Goal: Task Accomplishment & Management: Complete application form

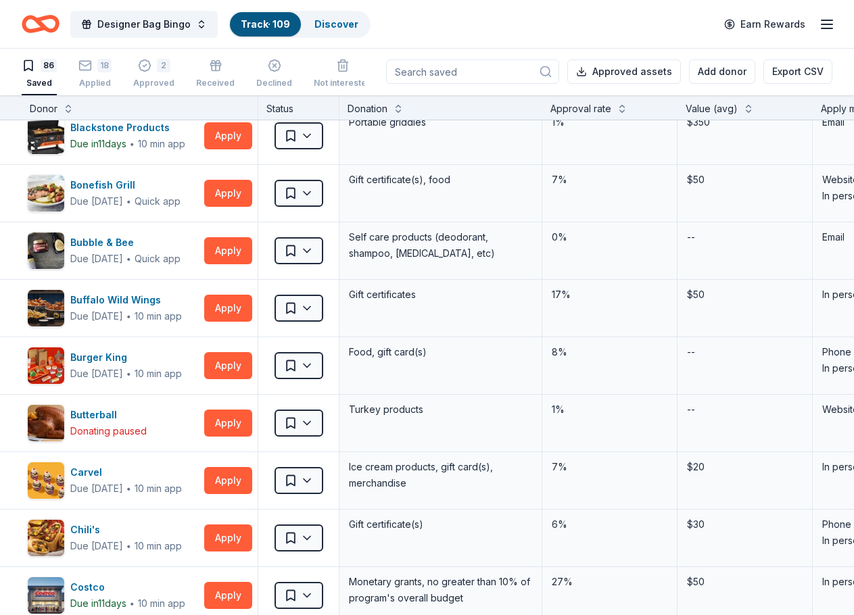
scroll to position [473, 0]
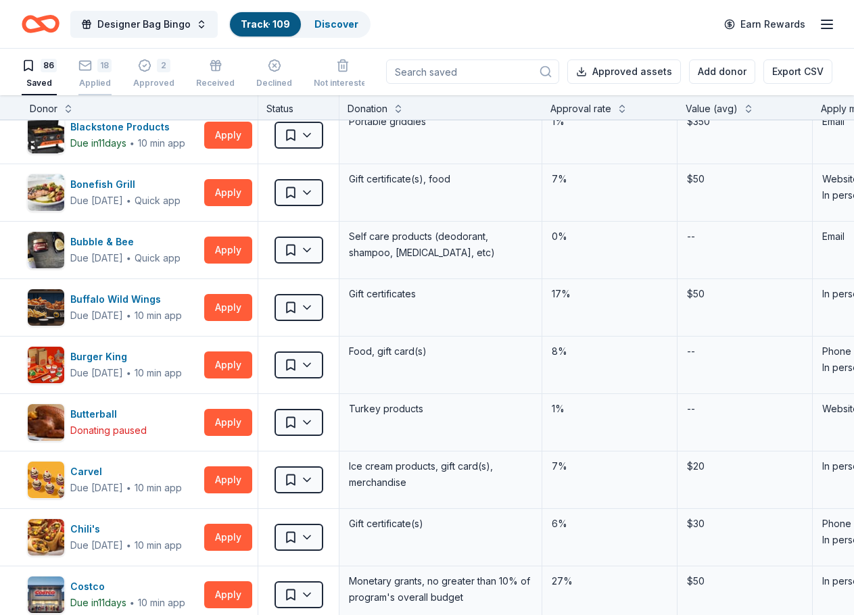
click at [91, 79] on div "Applied" at bounding box center [94, 83] width 33 height 11
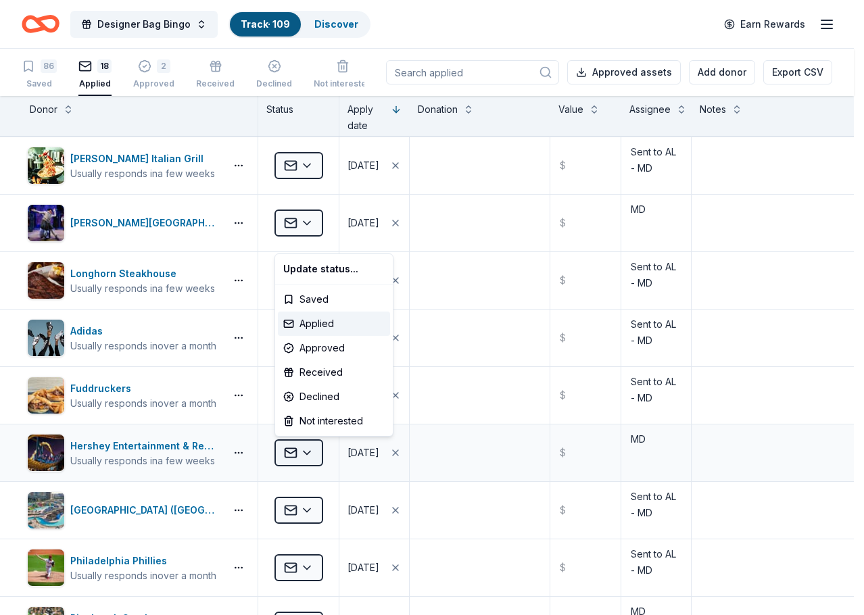
click at [312, 397] on html "Designer Bag Bingo Track · 109 Discover Earn Rewards 86 Saved 18 Applied 2 Appr…" at bounding box center [432, 307] width 864 height 615
click at [306, 389] on div "Declined" at bounding box center [334, 397] width 112 height 24
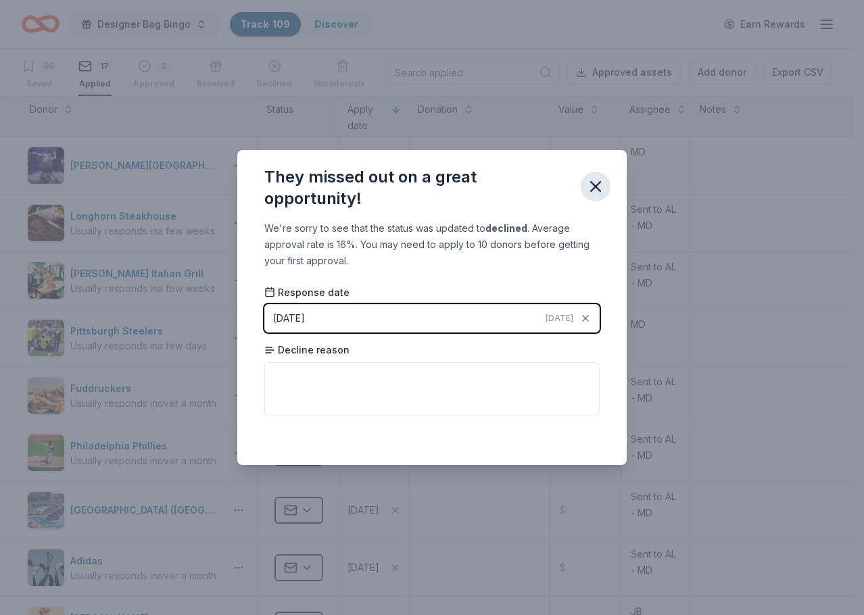
click at [588, 185] on icon "button" at bounding box center [595, 186] width 19 height 19
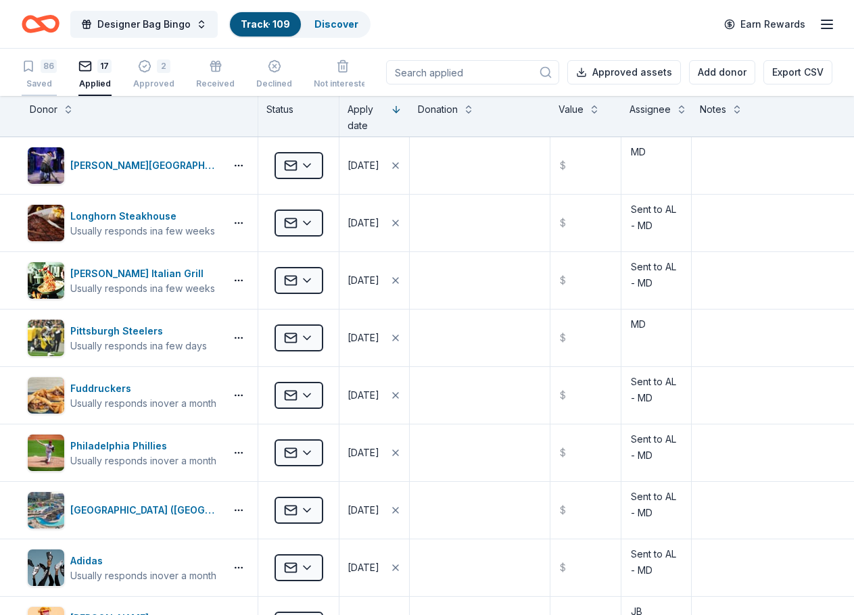
click at [52, 66] on div "86" at bounding box center [49, 66] width 16 height 14
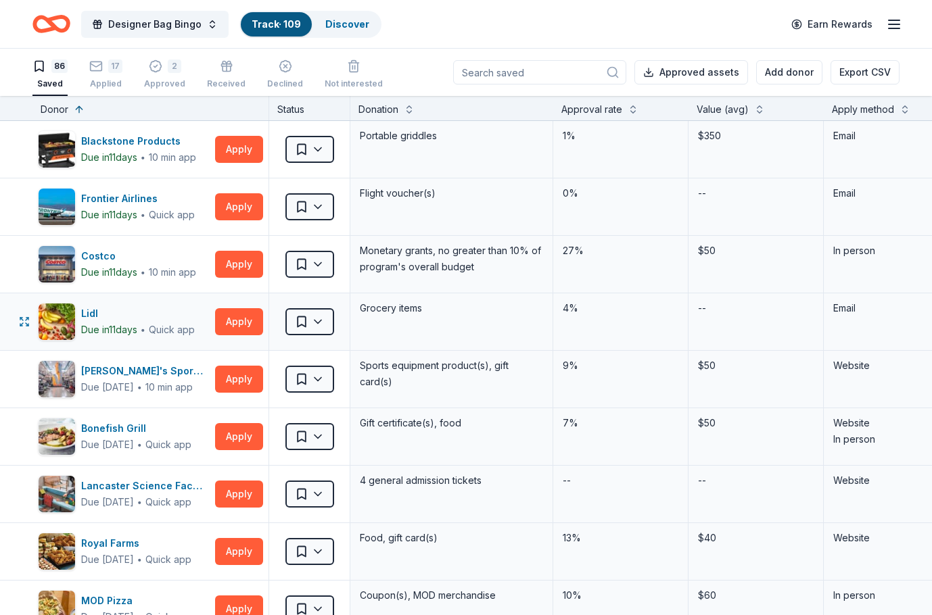
click at [13, 306] on div "Lidl Due [DATE] ∙ Quick app Apply Saved Grocery items 4% -- Email" at bounding box center [664, 321] width 1329 height 57
click at [669, 104] on div "Apply method" at bounding box center [862, 109] width 62 height 16
click at [237, 157] on button "Apply" at bounding box center [239, 149] width 48 height 27
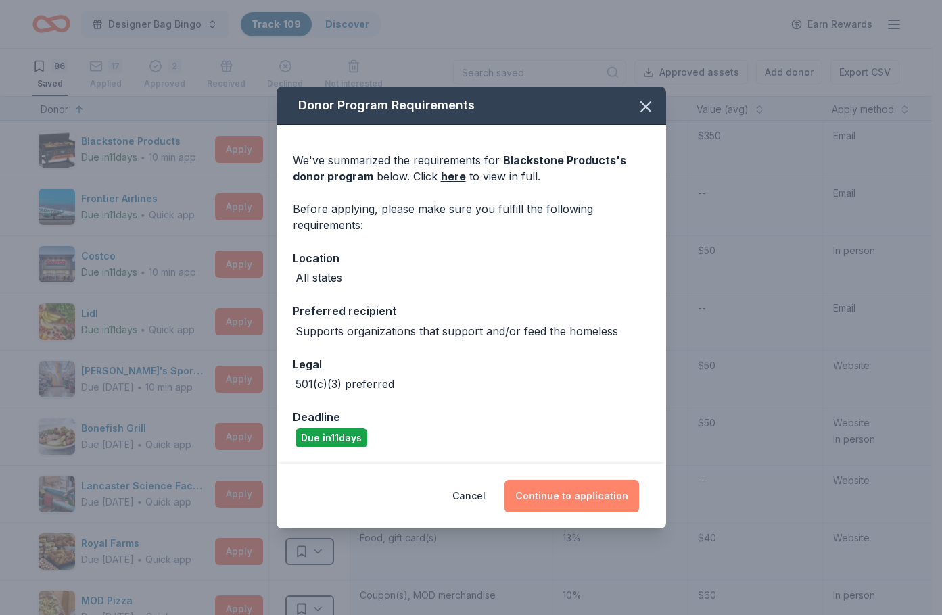
click at [544, 397] on button "Continue to application" at bounding box center [571, 496] width 135 height 32
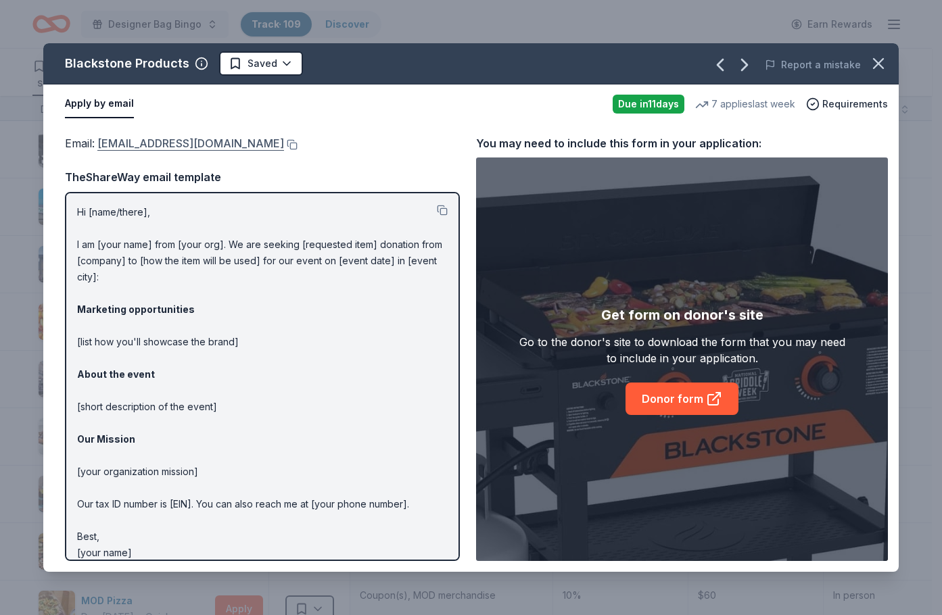
click at [230, 143] on link "[EMAIL_ADDRESS][DOMAIN_NAME]" at bounding box center [190, 144] width 187 height 18
click at [297, 145] on button at bounding box center [291, 144] width 14 height 11
click at [47, 389] on div "Email : [EMAIL_ADDRESS][DOMAIN_NAME] Email : [EMAIL_ADDRESS][DOMAIN_NAME] TheSh…" at bounding box center [470, 348] width 855 height 448
click at [74, 211] on div "Hi [name/there], I am [your name] from [your org]. We are seeking [requested it…" at bounding box center [262, 376] width 395 height 369
drag, startPoint x: 74, startPoint y: 206, endPoint x: 133, endPoint y: 239, distance: 67.5
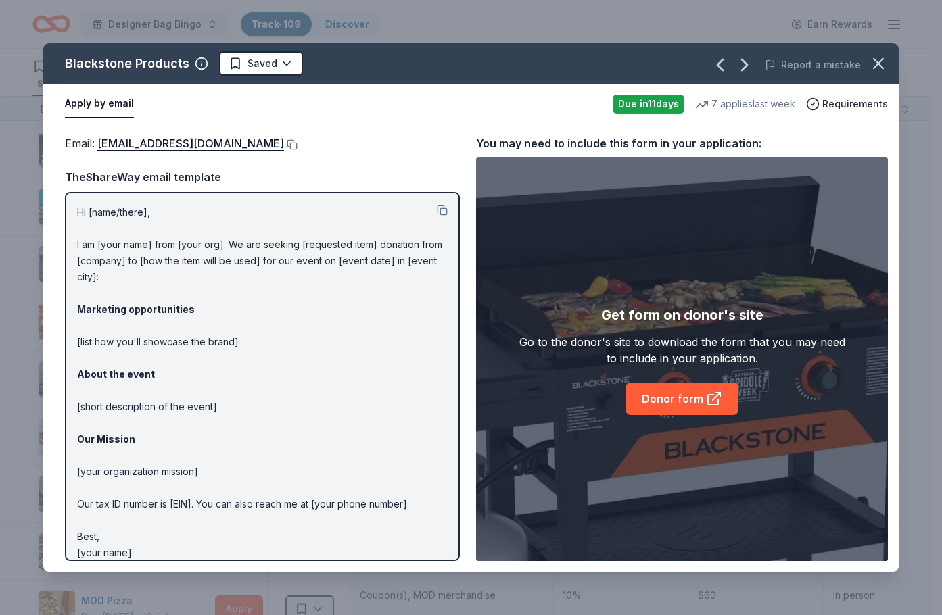
click at [133, 239] on div "Hi [name/there], I am [your name] from [your org]. We are seeking [requested it…" at bounding box center [262, 376] width 395 height 369
click at [135, 236] on p "Hi [name/there], I am [your name] from [your org]. We are seeking [requested it…" at bounding box center [262, 382] width 370 height 357
click at [182, 255] on p "Hi [name/there], I am [your name] from [your org]. We are seeking [requested it…" at bounding box center [262, 382] width 370 height 357
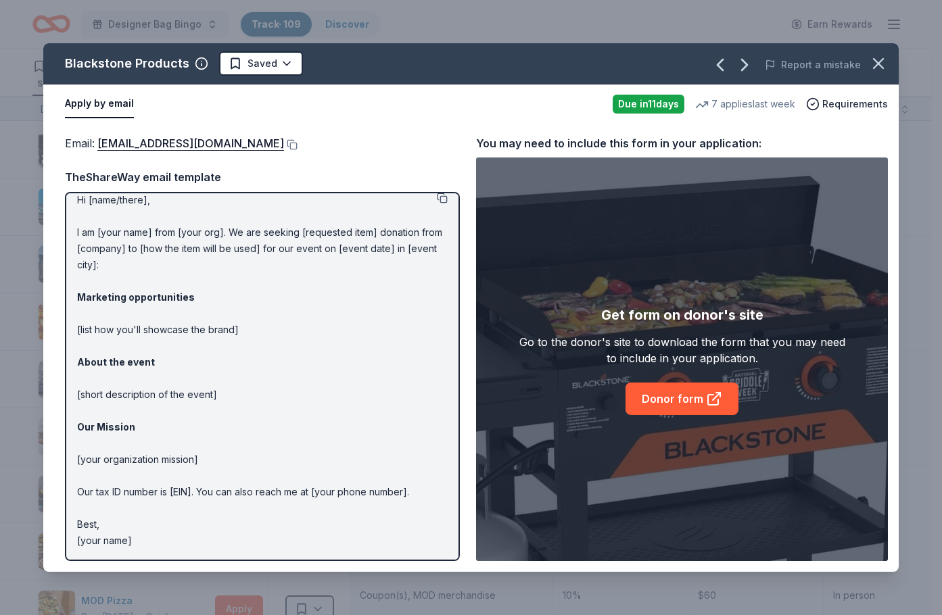
click at [437, 197] on button at bounding box center [442, 198] width 11 height 11
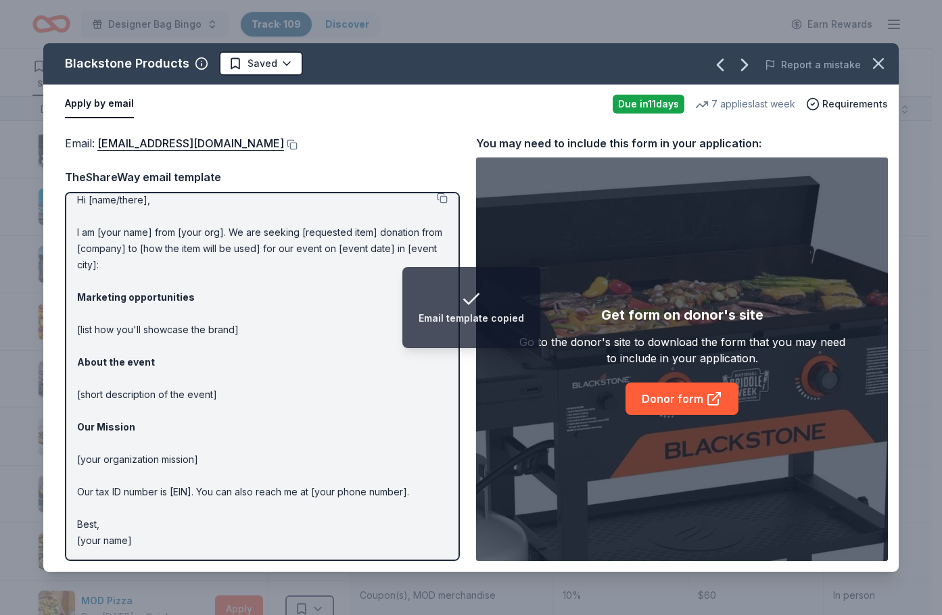
click at [49, 222] on div "Email : [EMAIL_ADDRESS][DOMAIN_NAME] Email : [EMAIL_ADDRESS][DOMAIN_NAME] TheSh…" at bounding box center [470, 348] width 855 height 448
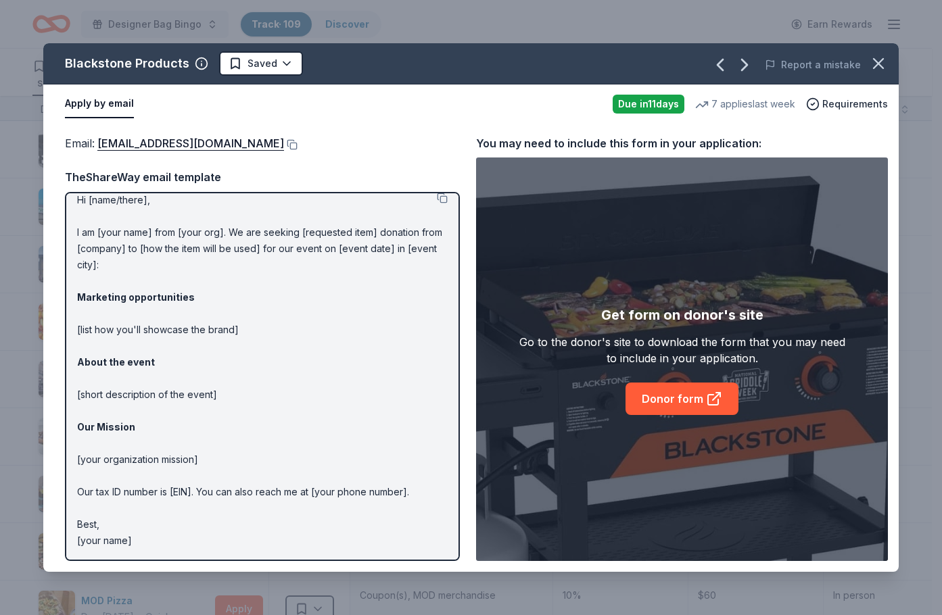
click at [28, 216] on div "Blackstone Products Saved Report a mistake Apply by email Due [DATE] 7 applies …" at bounding box center [471, 307] width 942 height 615
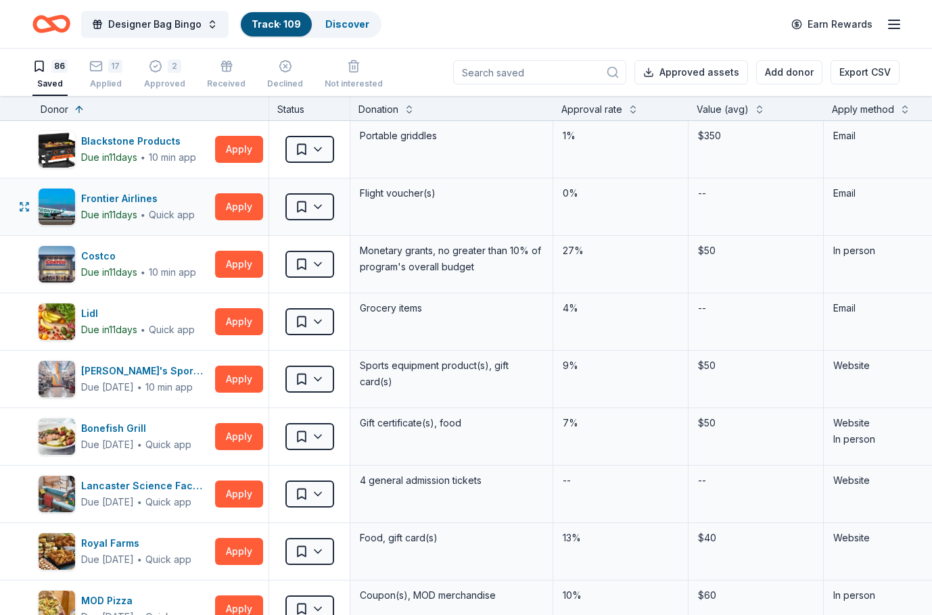
click at [16, 210] on div "Frontier Airlines Due [DATE] ∙ Quick app Apply Saved Flight voucher(s) 0% -- Em…" at bounding box center [664, 206] width 1329 height 57
click at [254, 155] on button "Apply" at bounding box center [239, 149] width 48 height 27
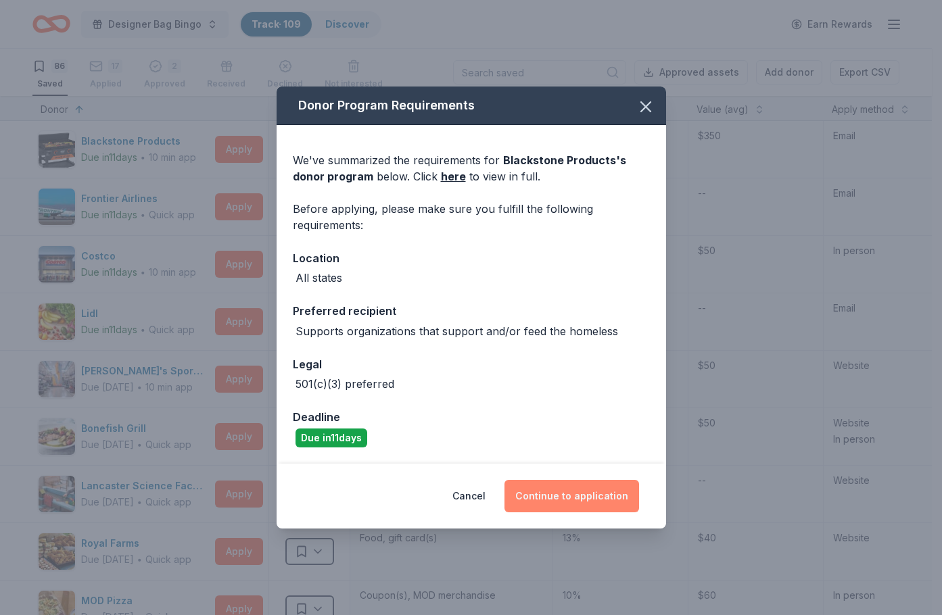
click at [568, 397] on button "Continue to application" at bounding box center [571, 496] width 135 height 32
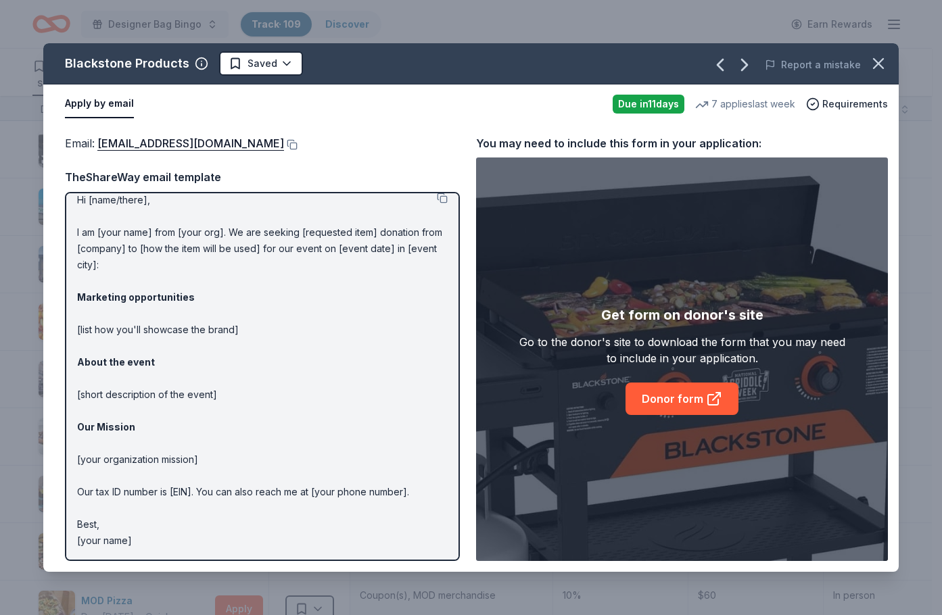
click at [47, 331] on div "Email : [EMAIL_ADDRESS][DOMAIN_NAME] Email : [EMAIL_ADDRESS][DOMAIN_NAME] TheSh…" at bounding box center [470, 348] width 855 height 448
click at [48, 216] on div "Email : [EMAIL_ADDRESS][DOMAIN_NAME] Email : [EMAIL_ADDRESS][DOMAIN_NAME] TheSh…" at bounding box center [470, 348] width 855 height 448
click at [669, 203] on div "Blackstone Products Saved Report a mistake Apply by email Due [DATE] 7 applies …" at bounding box center [471, 307] width 942 height 615
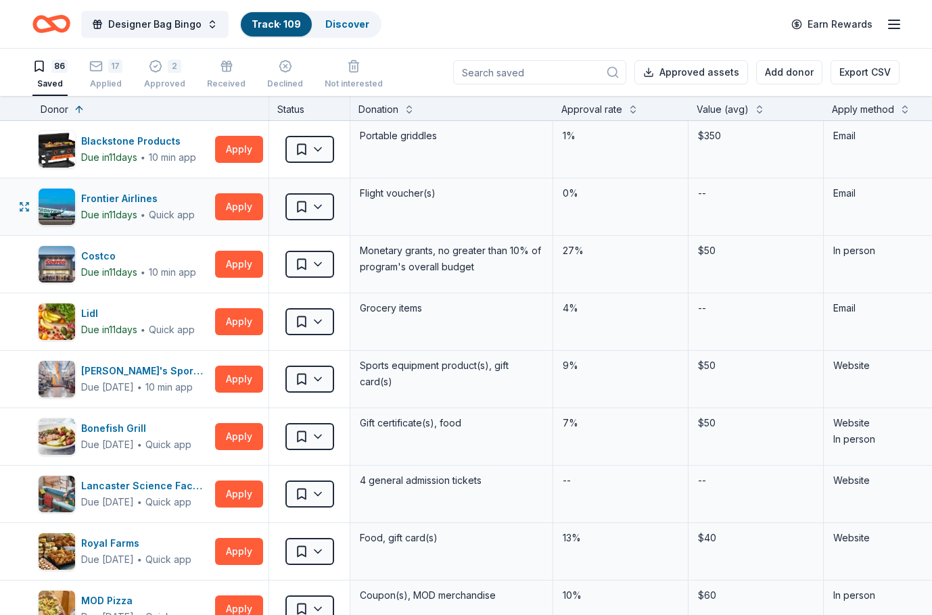
click at [11, 208] on div "Frontier Airlines Due [DATE] ∙ Quick app Apply Saved Flight voucher(s) 0% -- Em…" at bounding box center [664, 206] width 1329 height 57
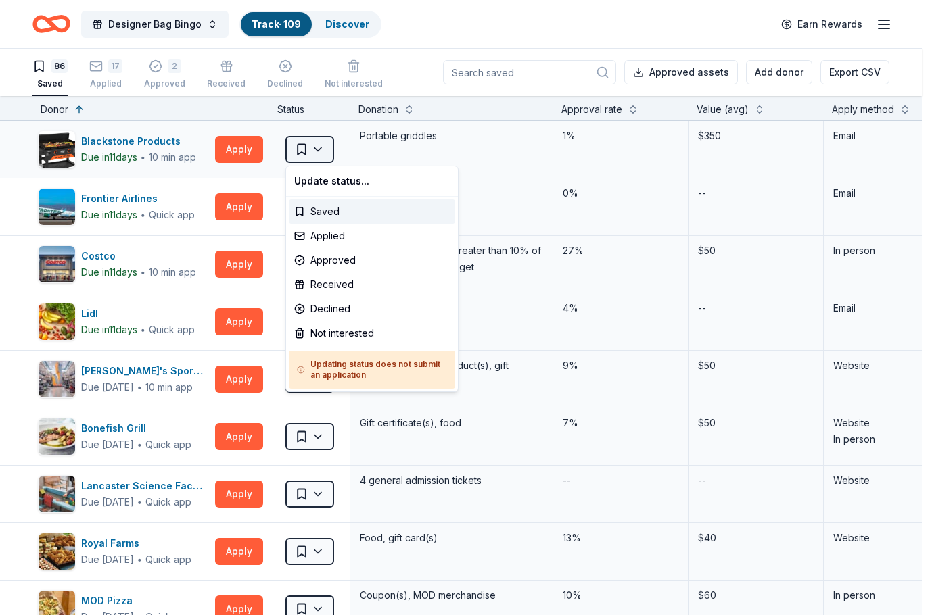
click at [320, 152] on html "Designer Bag Bingo Track · 109 Discover Earn Rewards 86 Saved 17 Applied 2 Appr…" at bounding box center [466, 307] width 932 height 615
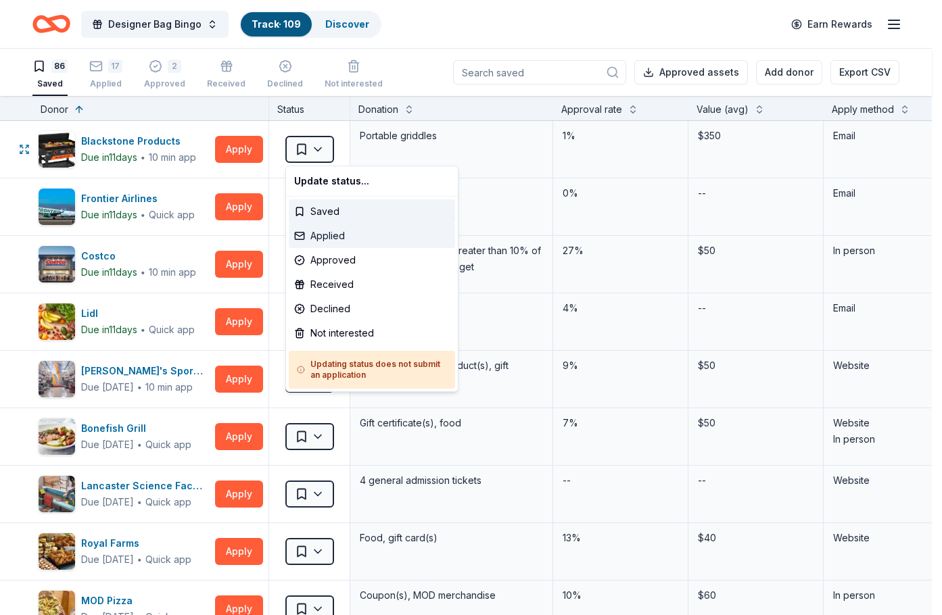
click at [325, 230] on div "Applied" at bounding box center [372, 236] width 166 height 24
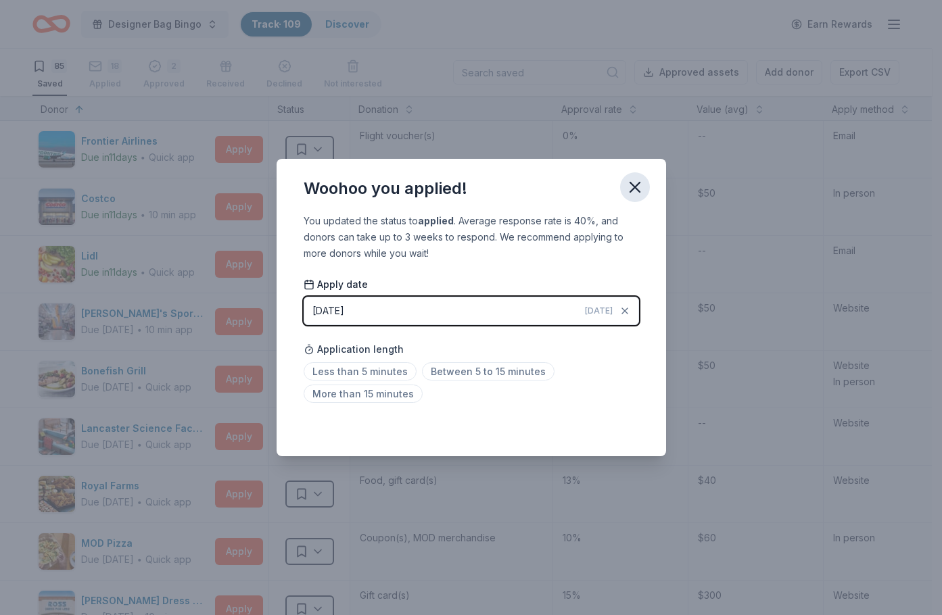
click at [640, 189] on icon "button" at bounding box center [634, 187] width 19 height 19
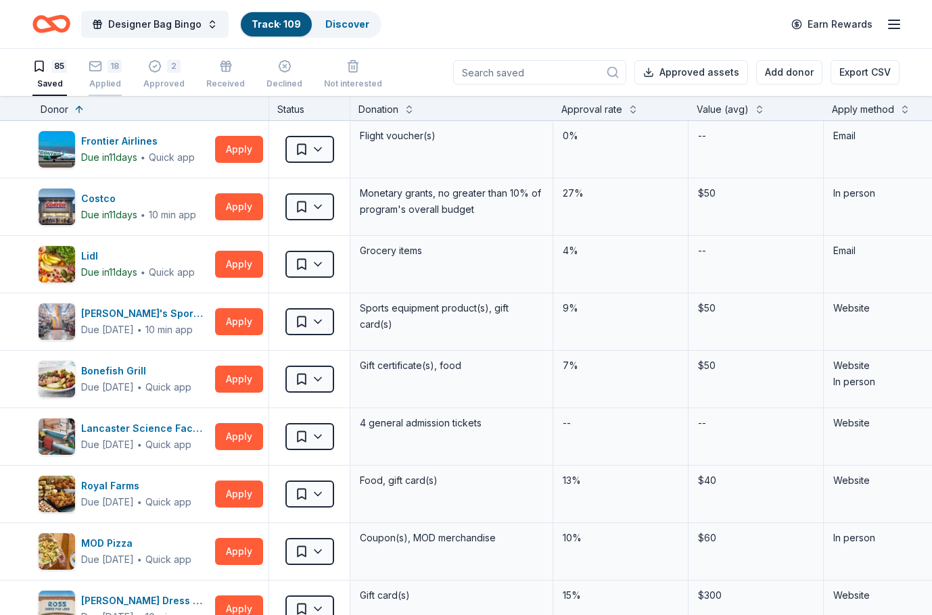
click at [120, 74] on div "18 Applied" at bounding box center [105, 67] width 33 height 30
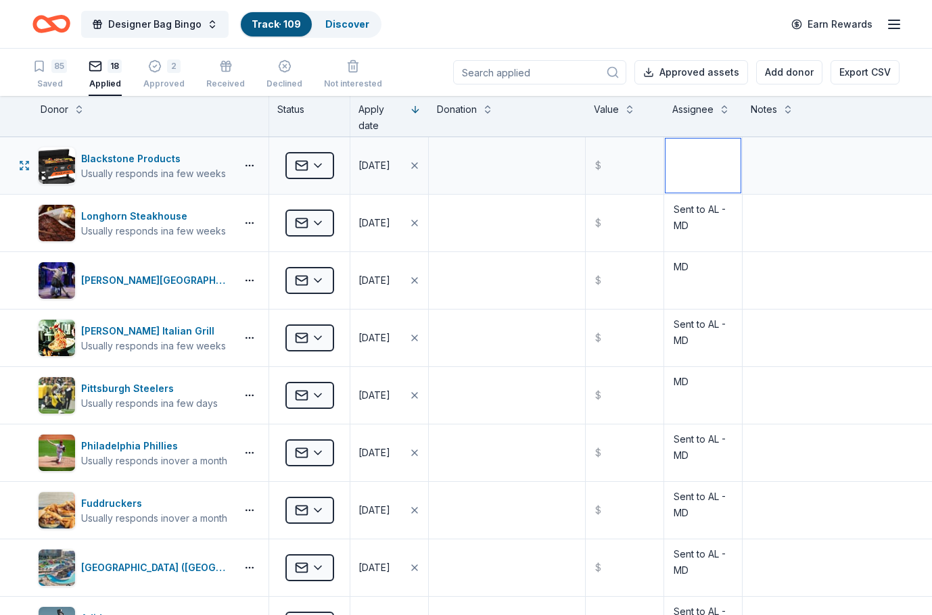
click at [669, 167] on textarea at bounding box center [702, 166] width 75 height 54
type textarea "MD"
click at [37, 77] on div "85 Saved" at bounding box center [49, 74] width 34 height 30
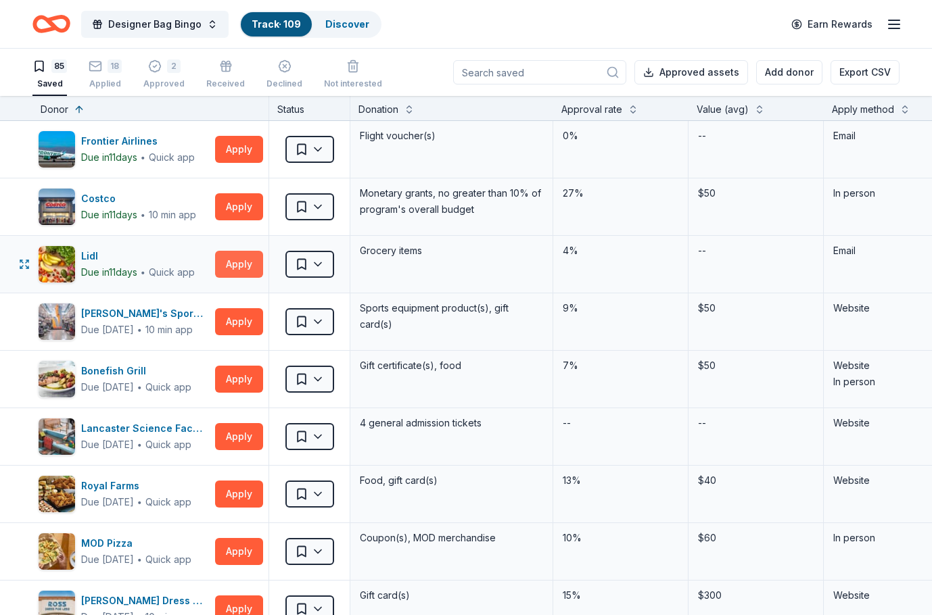
click at [234, 266] on button "Apply" at bounding box center [239, 264] width 48 height 27
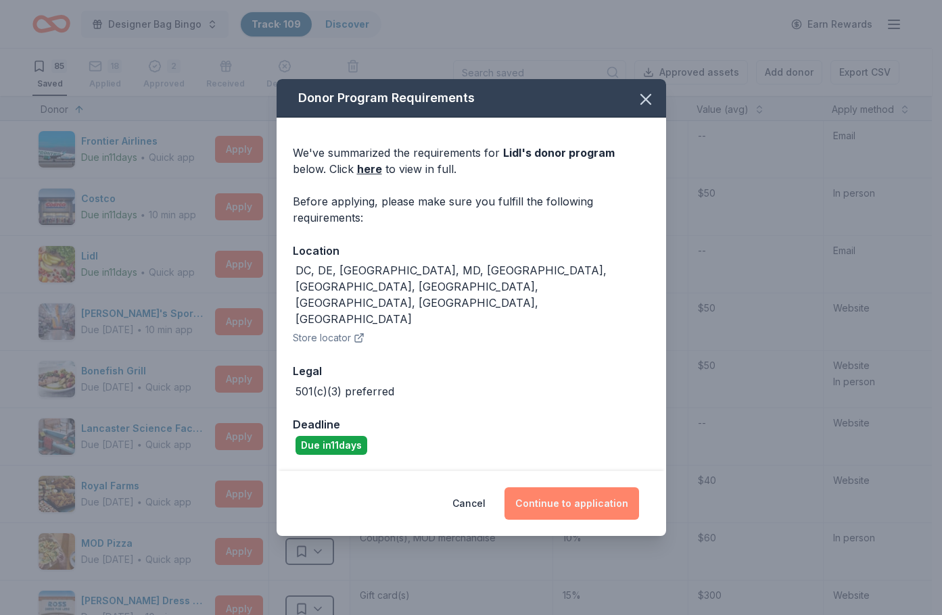
click at [555, 397] on button "Continue to application" at bounding box center [571, 503] width 135 height 32
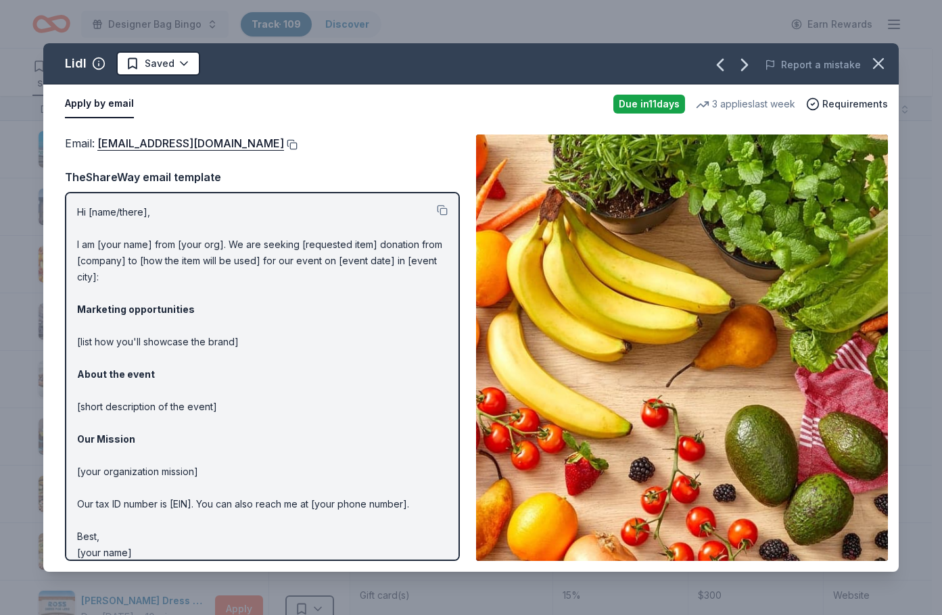
click at [284, 141] on button at bounding box center [291, 144] width 14 height 11
click at [669, 74] on button "button" at bounding box center [878, 64] width 30 height 30
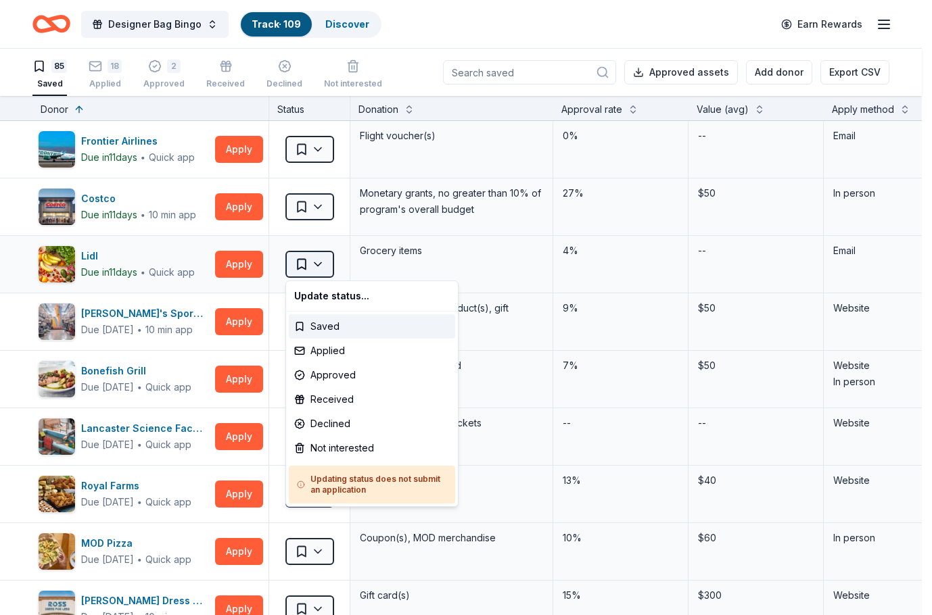
click at [299, 264] on html "Designer Bag Bingo Track · 109 Discover Earn Rewards 85 Saved 18 Applied 2 Appr…" at bounding box center [466, 307] width 932 height 615
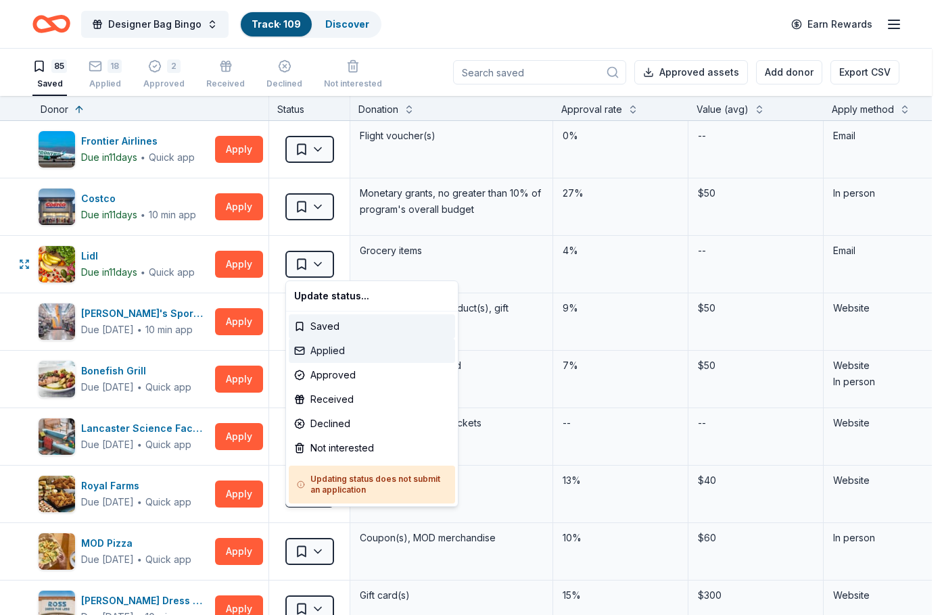
click at [331, 354] on div "Applied" at bounding box center [372, 351] width 166 height 24
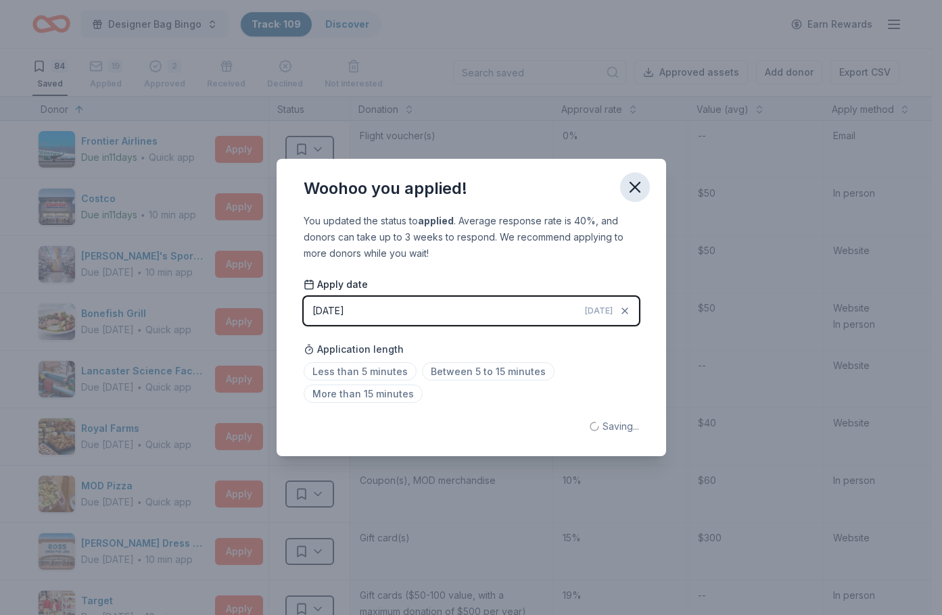
click at [640, 185] on icon "button" at bounding box center [634, 187] width 19 height 19
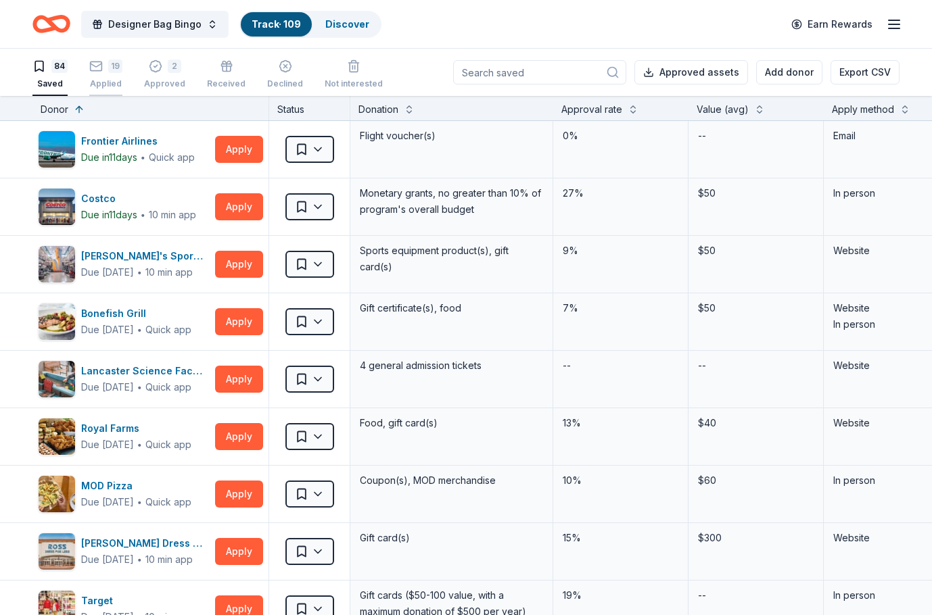
click at [108, 70] on div "19 Applied" at bounding box center [105, 67] width 33 height 30
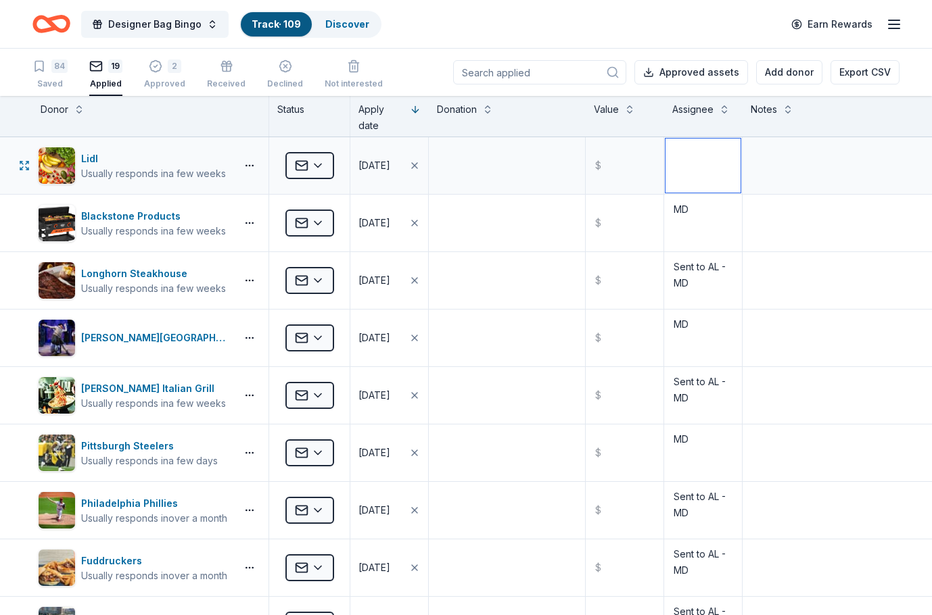
click at [669, 164] on textarea at bounding box center [702, 166] width 75 height 54
type textarea "MD"
click at [45, 74] on div "84 Saved" at bounding box center [49, 74] width 35 height 30
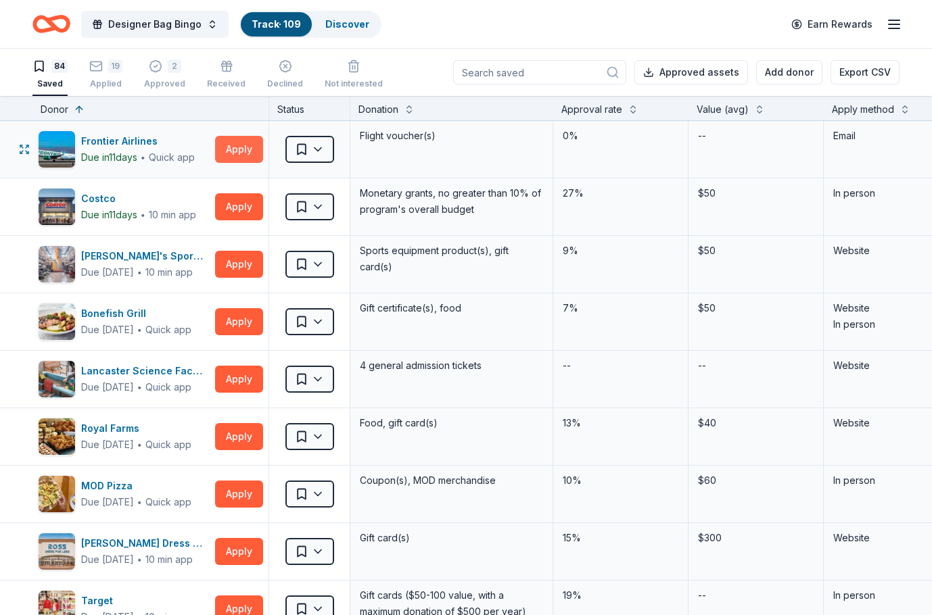
click at [245, 141] on button "Apply" at bounding box center [239, 149] width 48 height 27
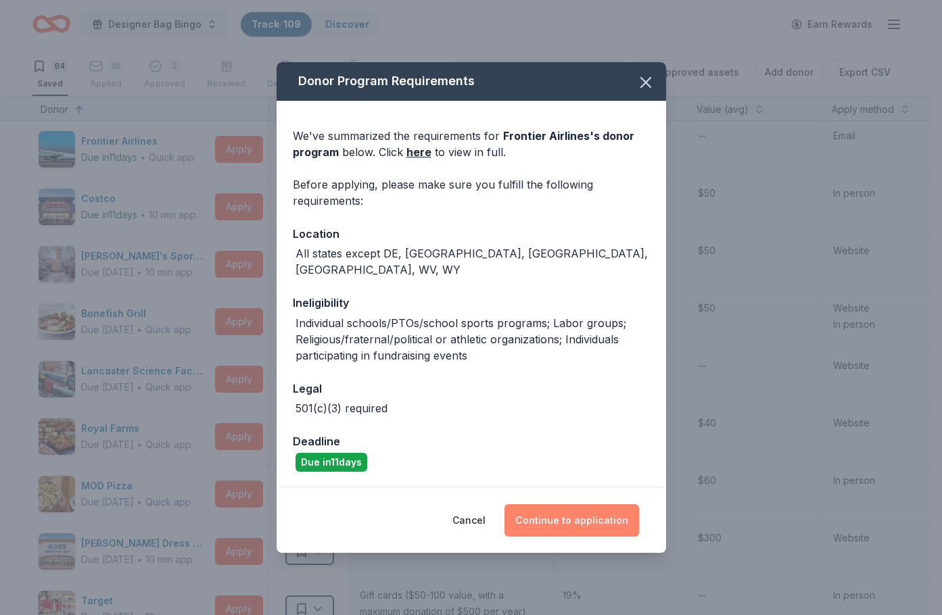
click at [556, 397] on button "Continue to application" at bounding box center [571, 520] width 135 height 32
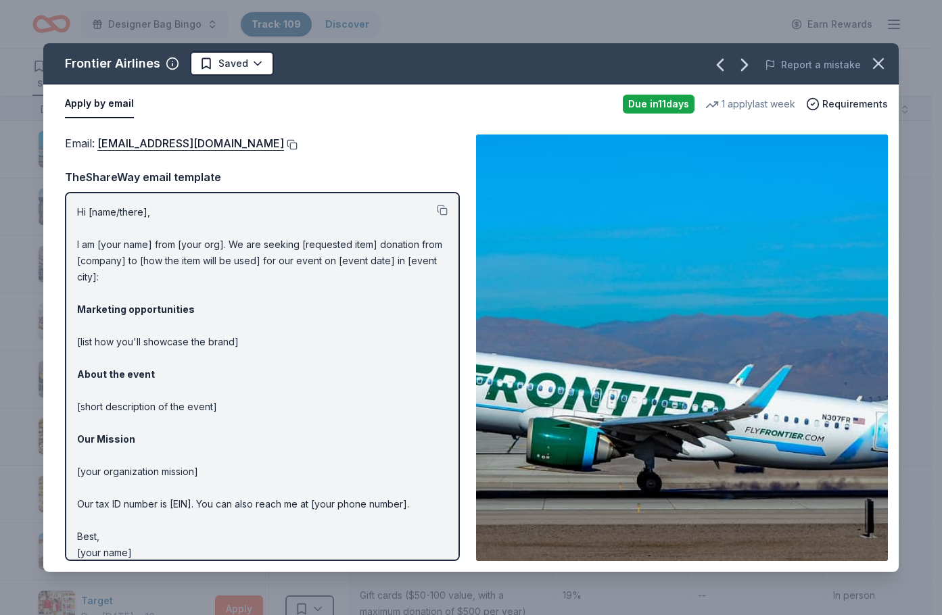
click at [284, 146] on button at bounding box center [291, 144] width 14 height 11
click at [669, 53] on span at bounding box center [878, 64] width 30 height 30
click at [669, 64] on icon "button" at bounding box center [878, 63] width 19 height 19
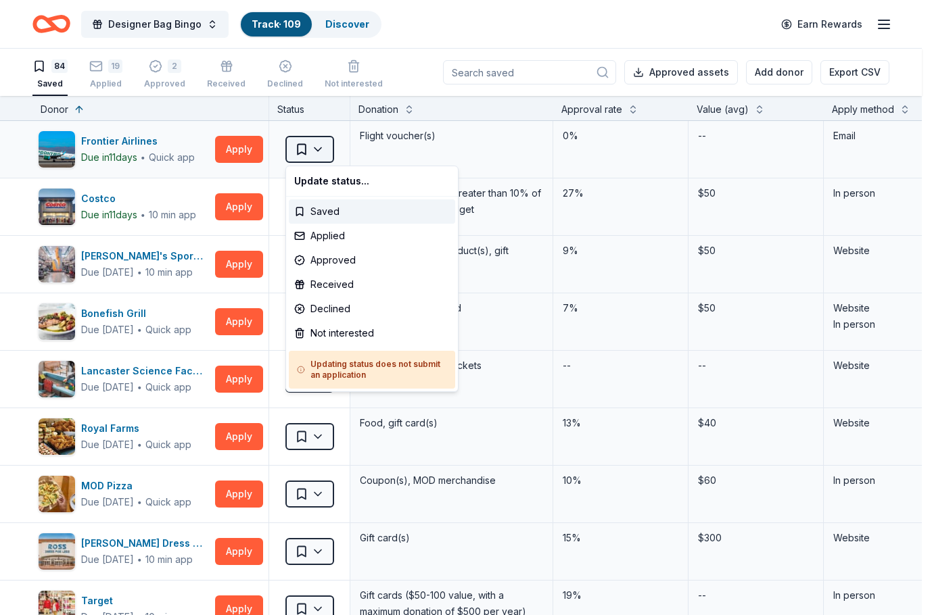
click at [317, 147] on html "Designer Bag Bingo Track · 109 Discover Earn Rewards 84 Saved 19 Applied 2 Appr…" at bounding box center [466, 307] width 932 height 615
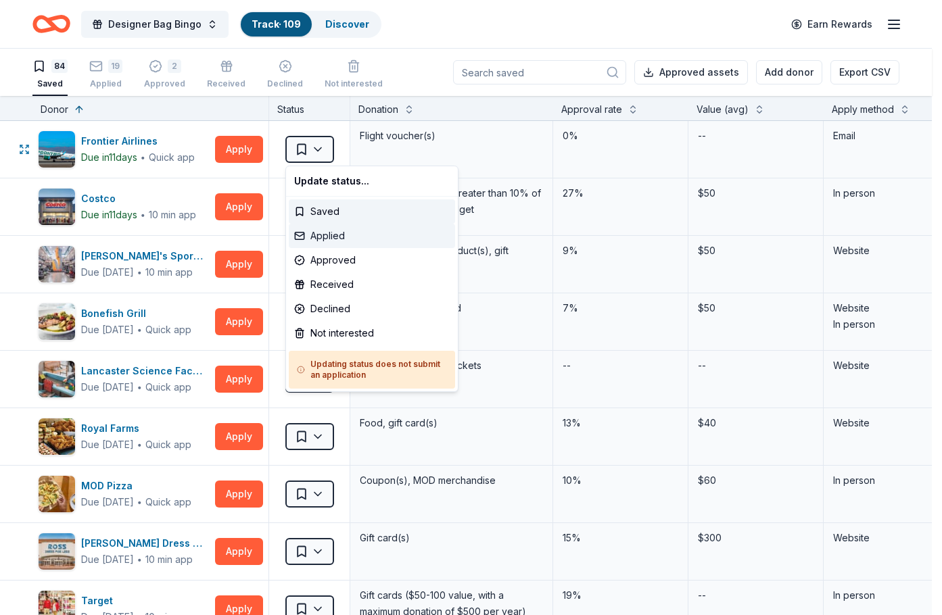
click at [316, 235] on div "Applied" at bounding box center [372, 236] width 166 height 24
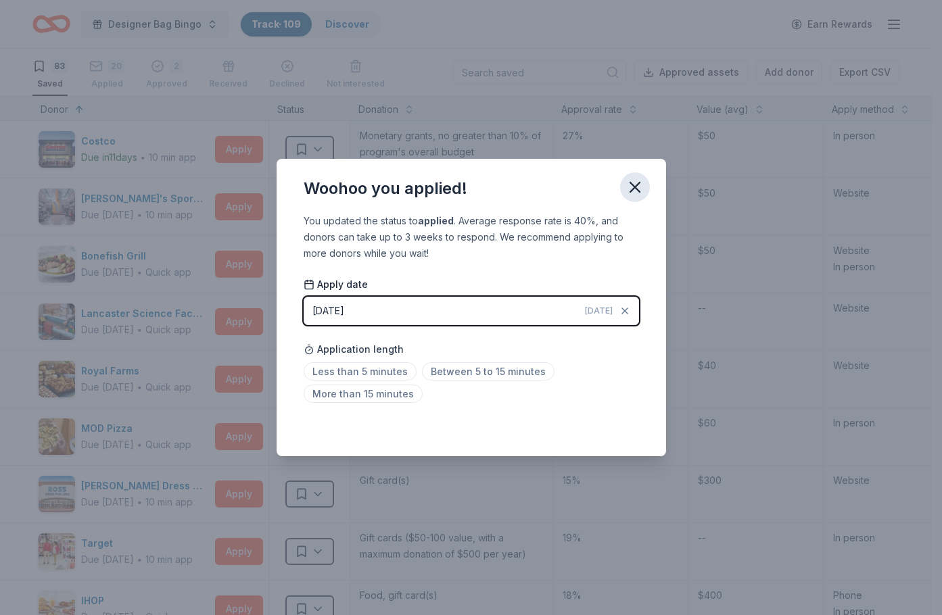
click at [637, 188] on icon "button" at bounding box center [634, 187] width 19 height 19
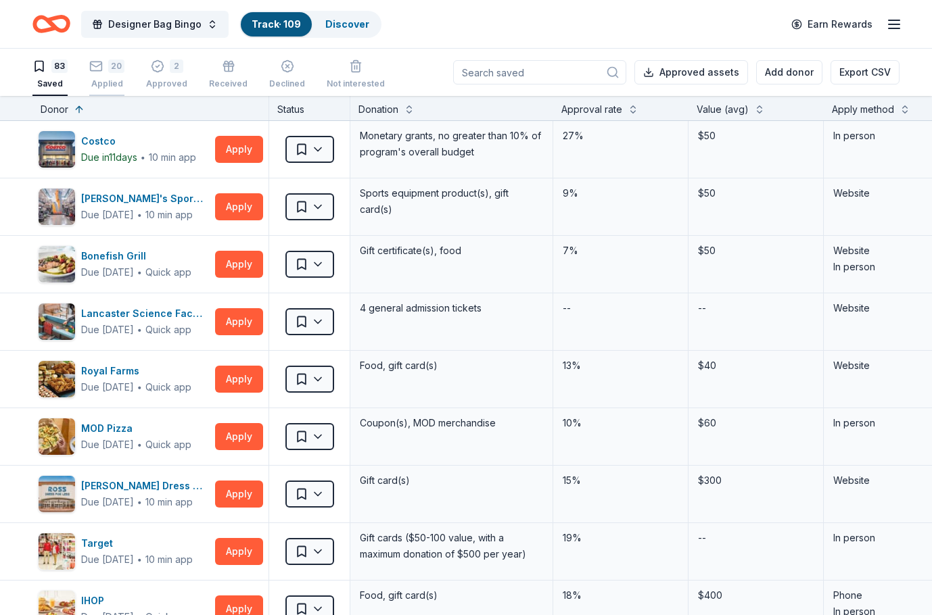
click at [111, 76] on div "Applied" at bounding box center [106, 76] width 35 height 11
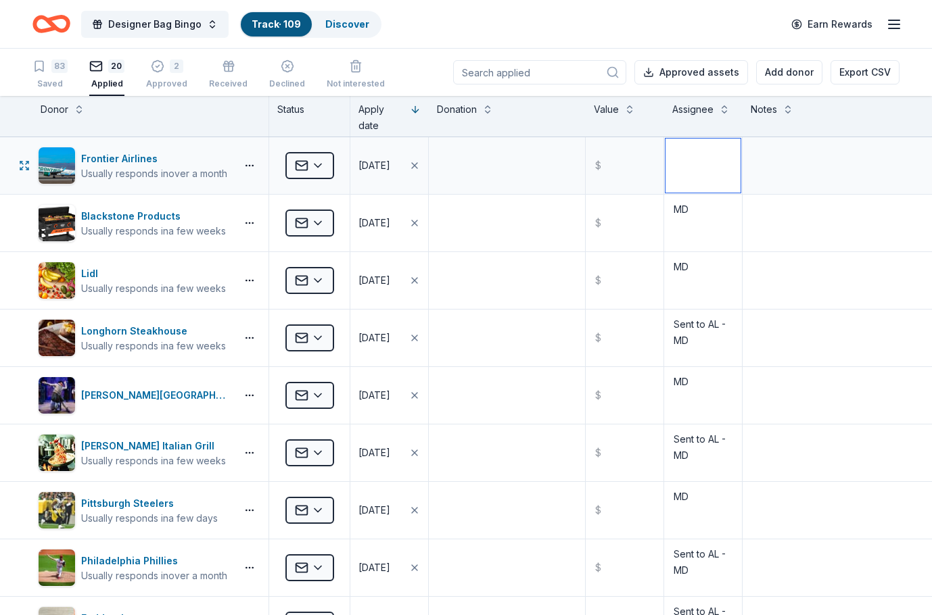
click at [669, 158] on textarea at bounding box center [702, 166] width 75 height 54
type textarea "MD"
click at [59, 66] on div "83" at bounding box center [59, 66] width 16 height 14
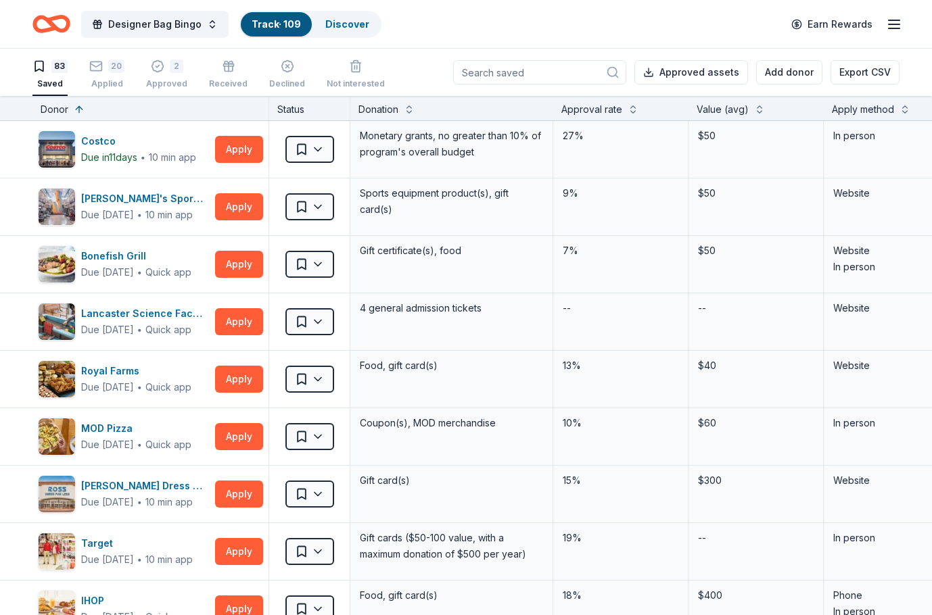
click at [669, 103] on div "Apply method" at bounding box center [862, 109] width 62 height 16
click at [669, 107] on button at bounding box center [904, 108] width 11 height 14
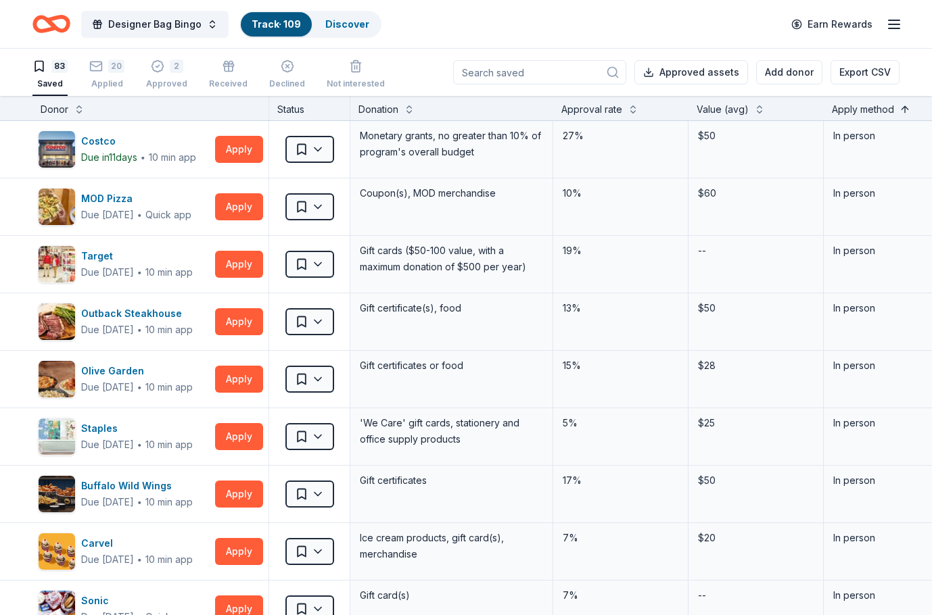
click at [669, 110] on button at bounding box center [904, 108] width 11 height 14
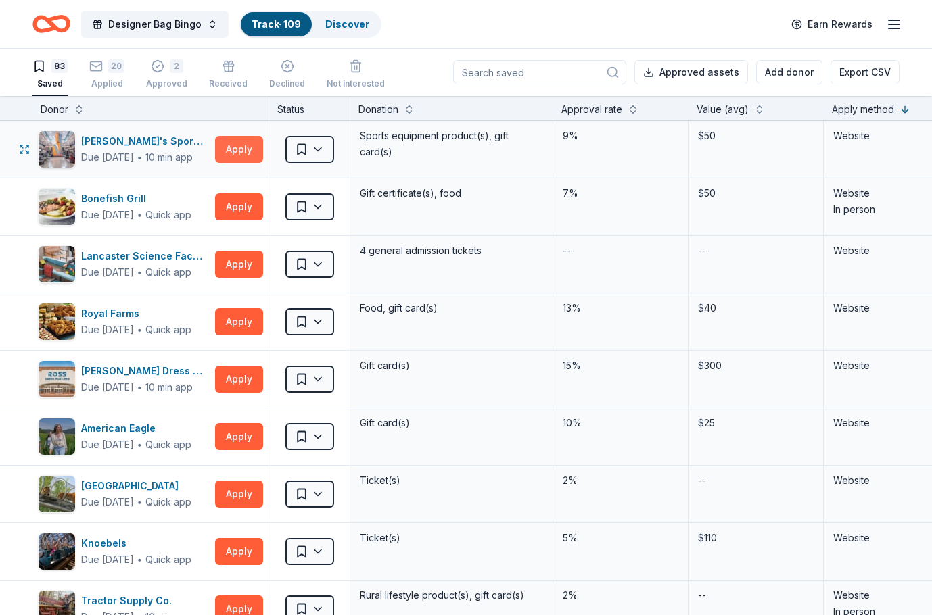
click at [226, 153] on button "Apply" at bounding box center [239, 149] width 48 height 27
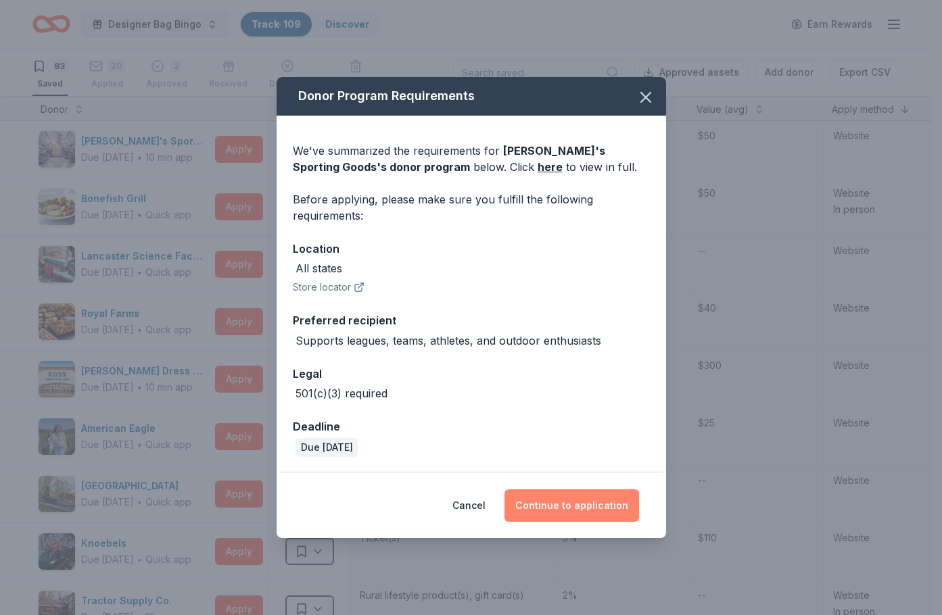
click at [556, 397] on button "Continue to application" at bounding box center [571, 505] width 135 height 32
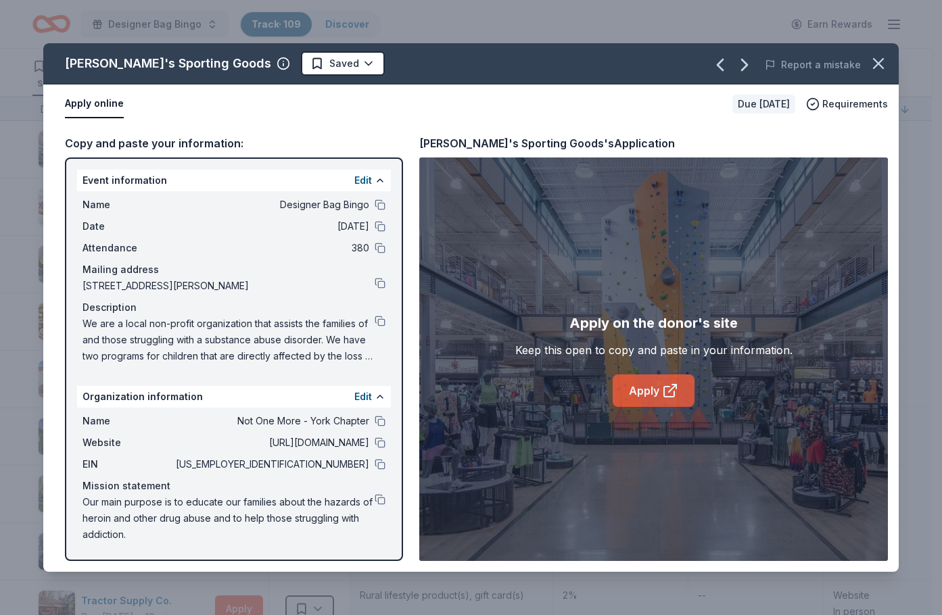
click at [648, 392] on link "Apply" at bounding box center [653, 391] width 82 height 32
click at [669, 62] on icon "button" at bounding box center [877, 63] width 9 height 9
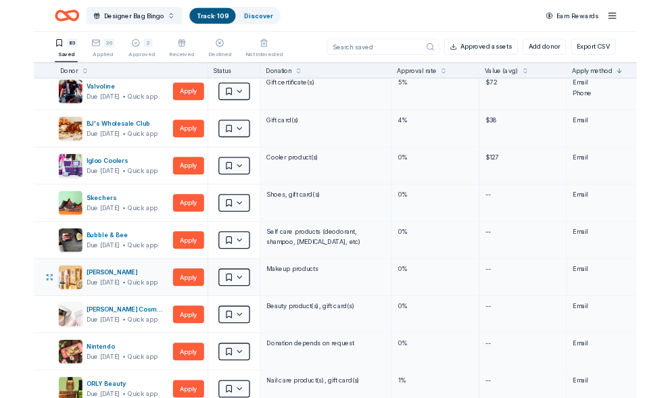
scroll to position [2386, 0]
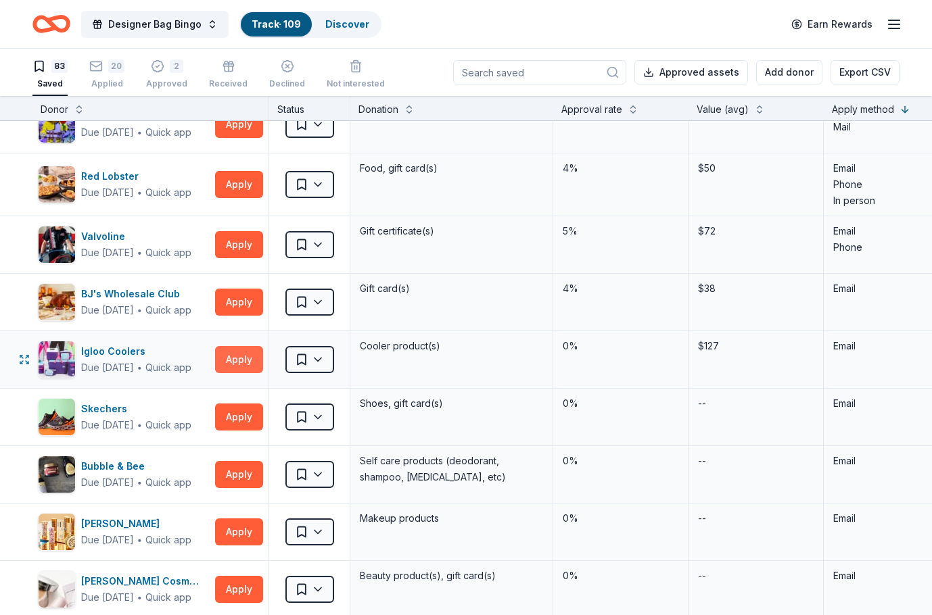
click at [244, 360] on button "Apply" at bounding box center [239, 359] width 48 height 27
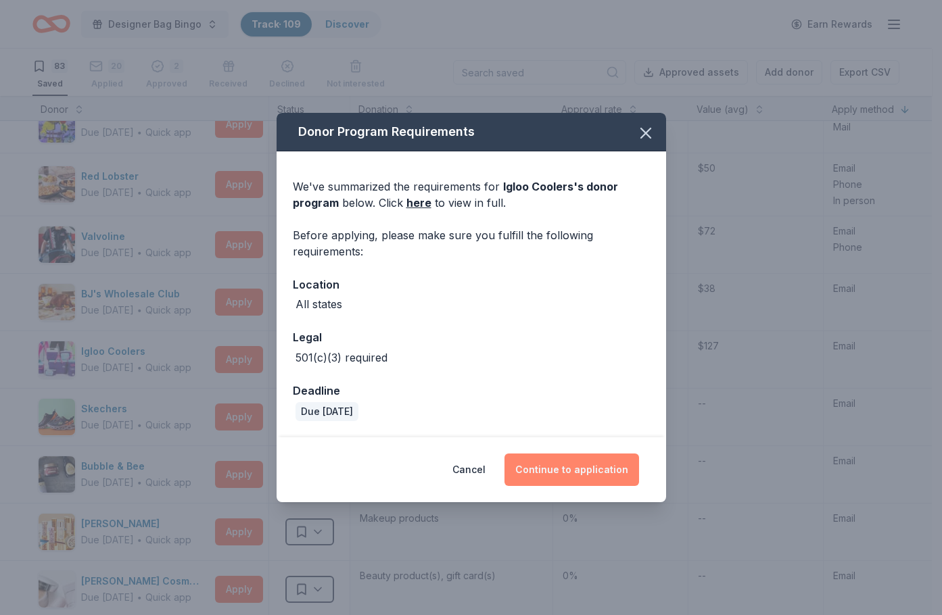
click at [600, 397] on button "Continue to application" at bounding box center [571, 470] width 135 height 32
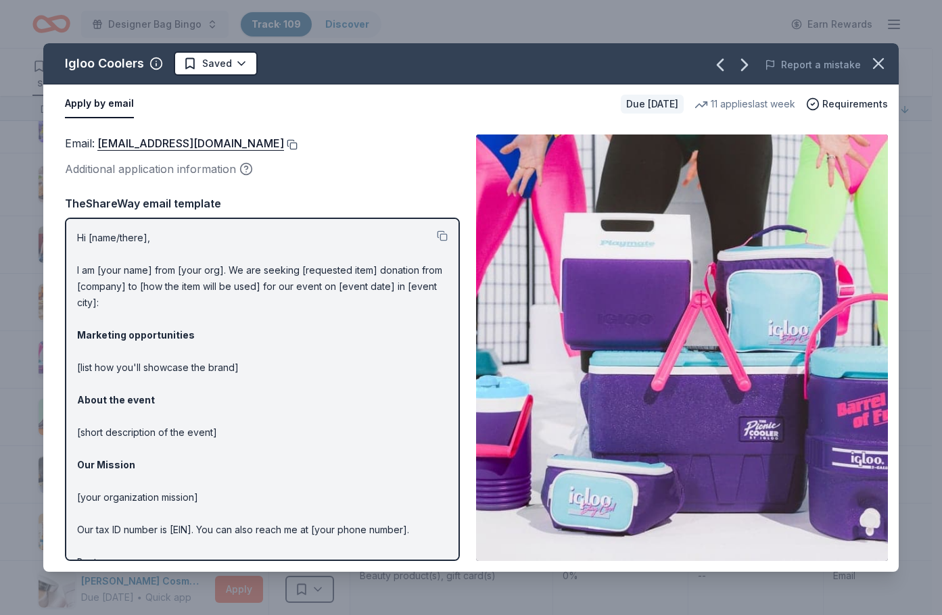
click at [284, 141] on button at bounding box center [291, 144] width 14 height 11
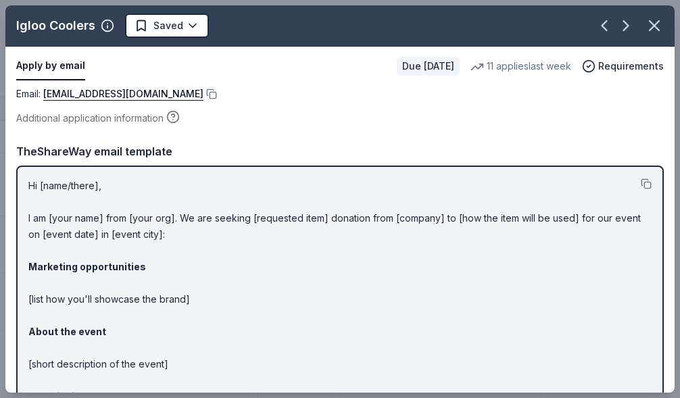
click at [47, 390] on p "Hi [name/there], I am [your name] from [your org]. We are seeking [requested it…" at bounding box center [339, 348] width 623 height 341
click at [645, 26] on icon "button" at bounding box center [654, 25] width 19 height 19
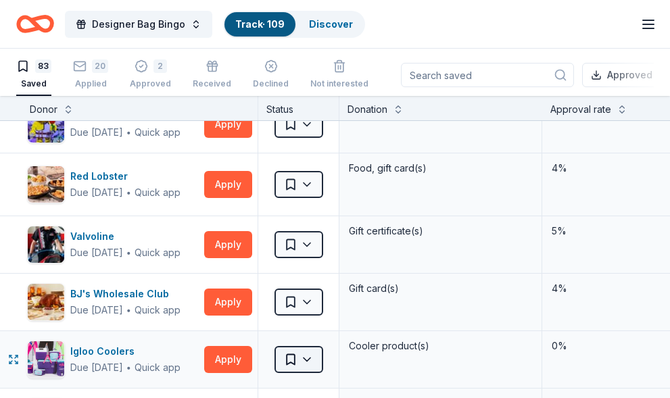
click at [301, 364] on html "Designer Bag Bingo Track · 109 Discover Earn Rewards 83 Saved 20 Applied 2 Appr…" at bounding box center [335, 199] width 670 height 398
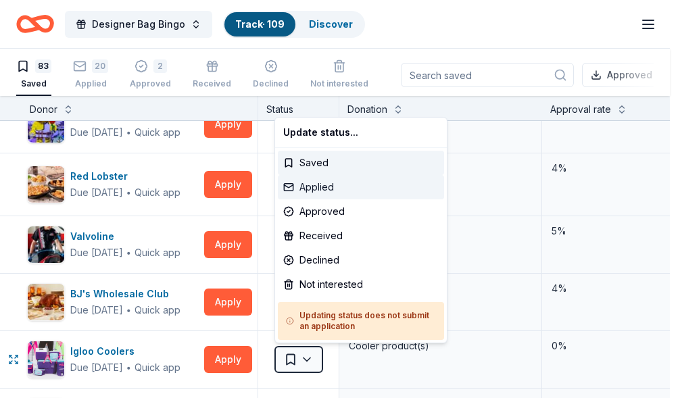
click at [310, 189] on div "Applied" at bounding box center [361, 187] width 166 height 24
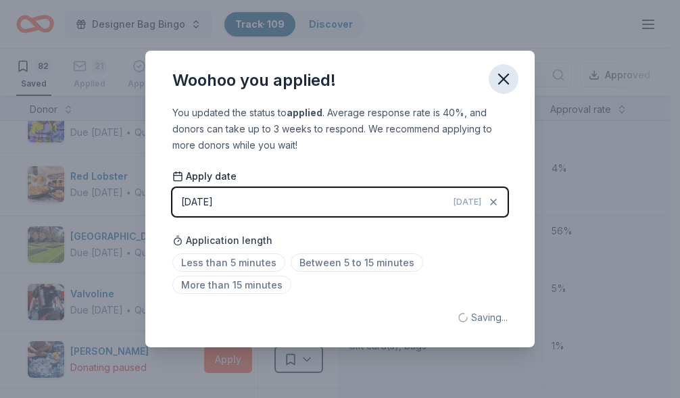
click at [508, 82] on icon "button" at bounding box center [503, 78] width 9 height 9
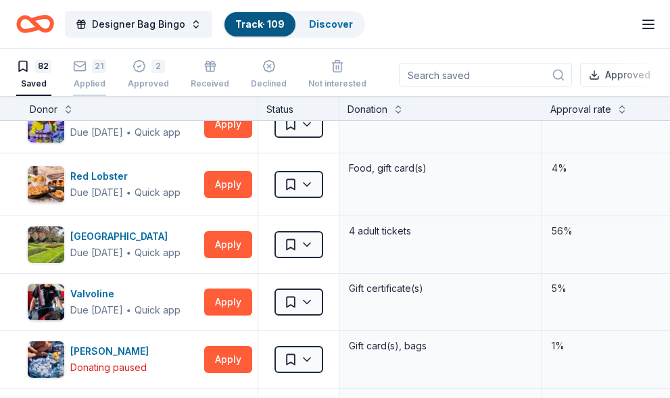
click at [87, 72] on div "Applied" at bounding box center [89, 76] width 33 height 11
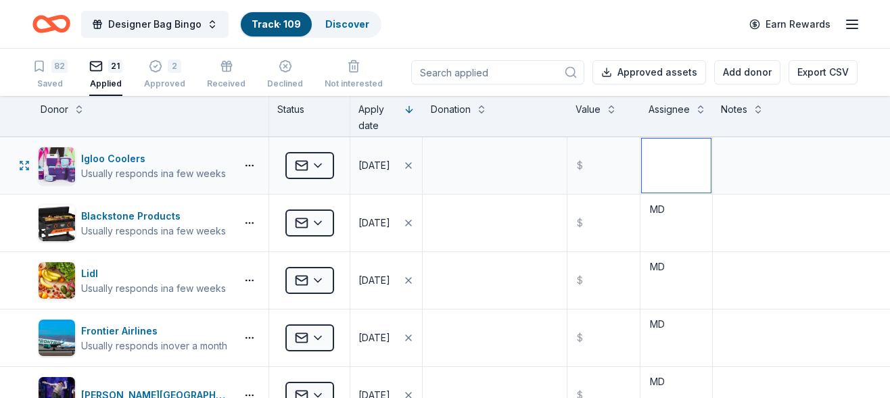
click at [657, 165] on textarea at bounding box center [676, 166] width 69 height 54
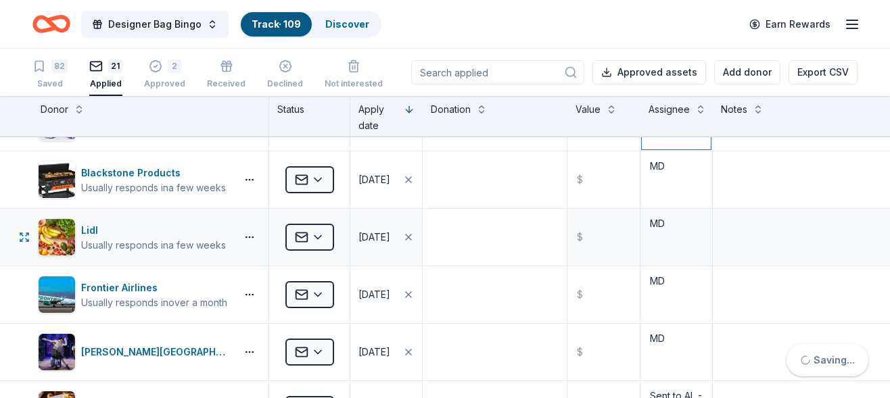
scroll to position [68, 0]
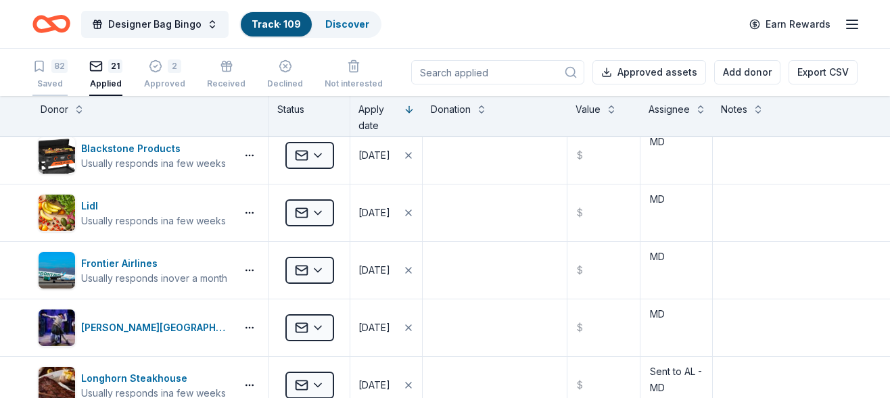
type textarea "MD"
click at [51, 68] on div "82" at bounding box center [59, 66] width 16 height 14
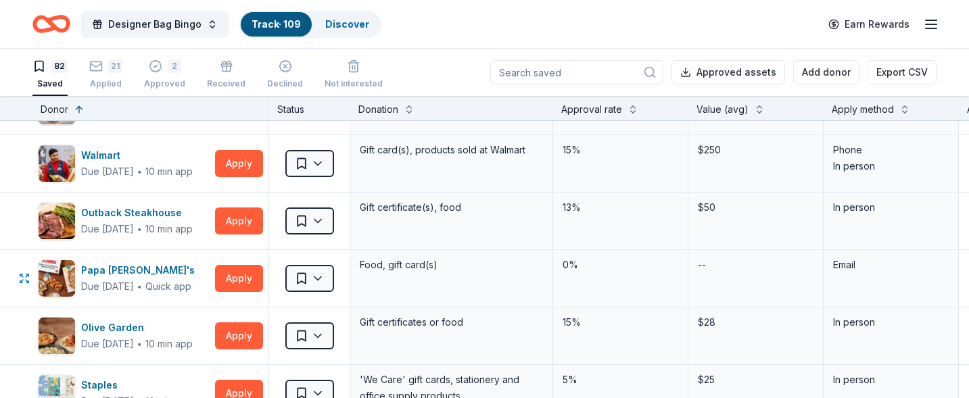
scroll to position [592, 0]
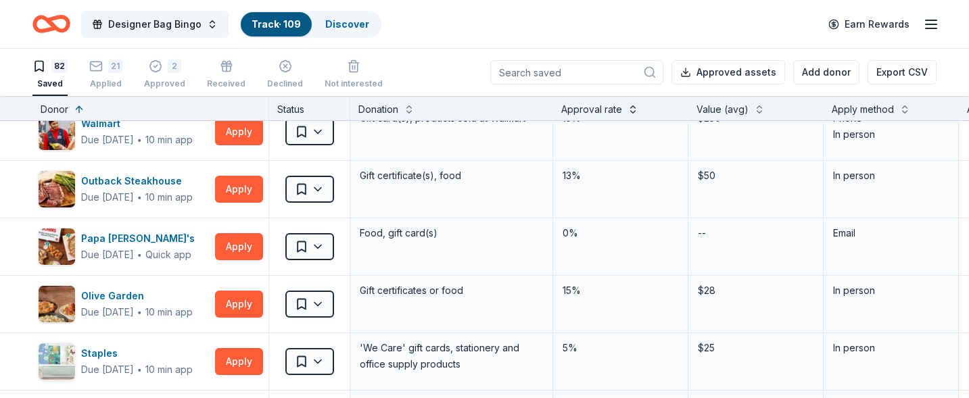
click at [629, 110] on button at bounding box center [632, 108] width 11 height 14
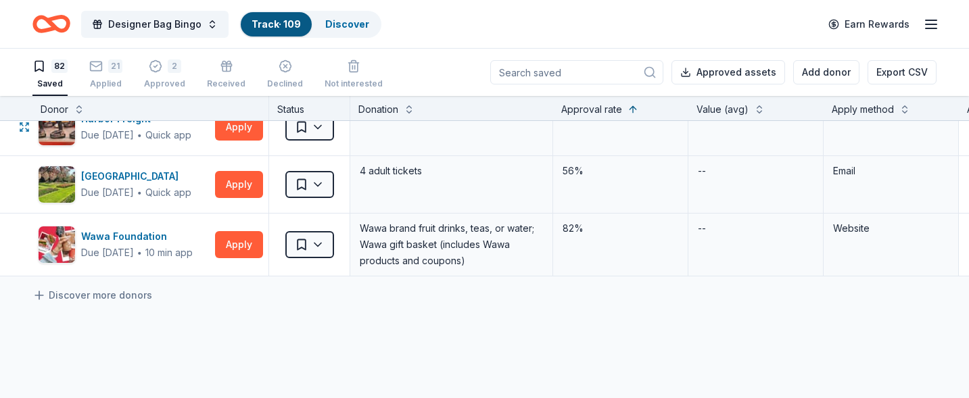
scroll to position [4574, 0]
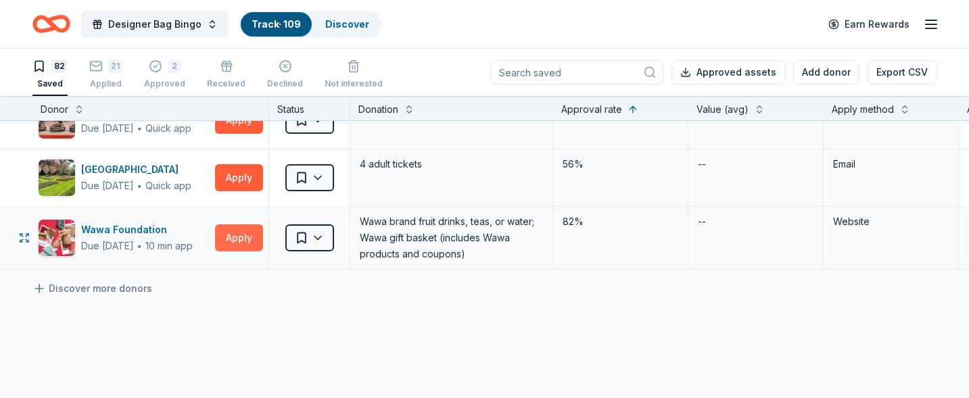
click at [247, 239] on button "Apply" at bounding box center [239, 237] width 48 height 27
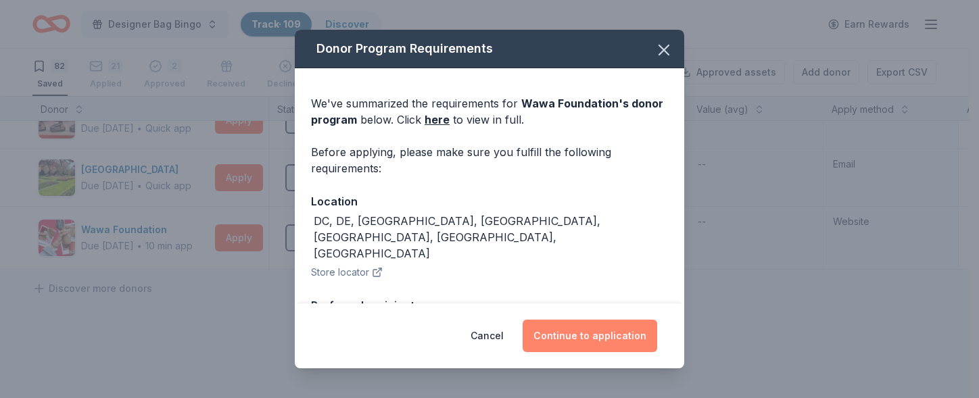
click at [568, 329] on button "Continue to application" at bounding box center [590, 336] width 135 height 32
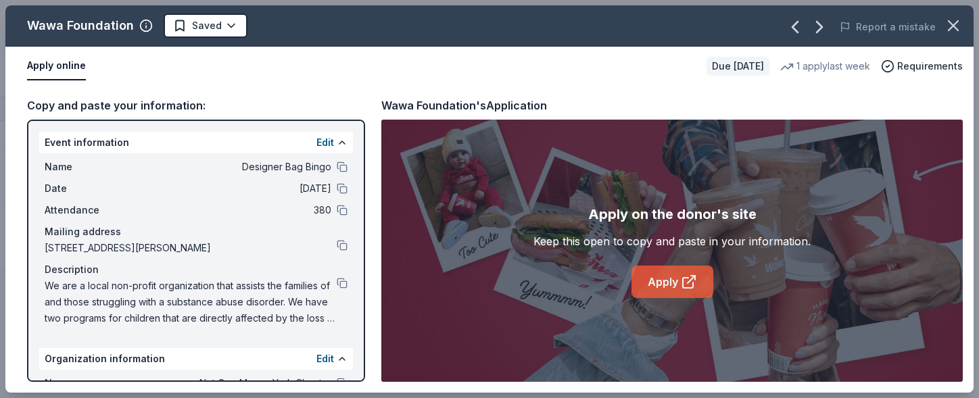
click at [632, 271] on link "Apply" at bounding box center [672, 282] width 82 height 32
click at [669, 29] on icon "button" at bounding box center [953, 25] width 19 height 19
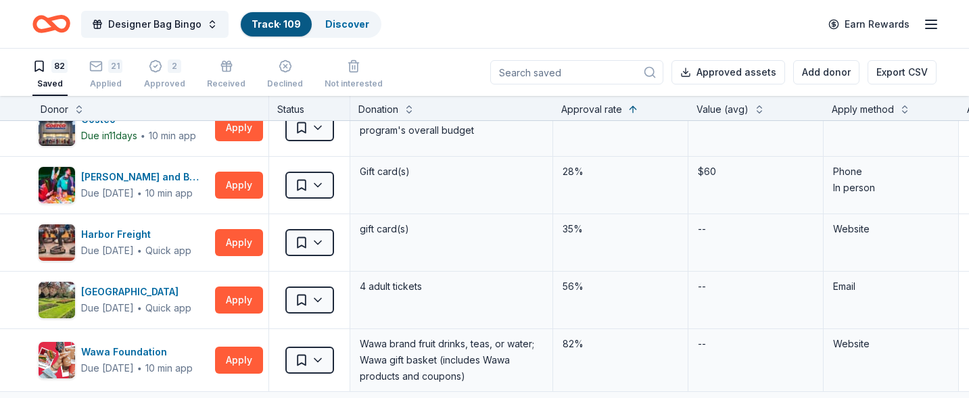
scroll to position [4439, 0]
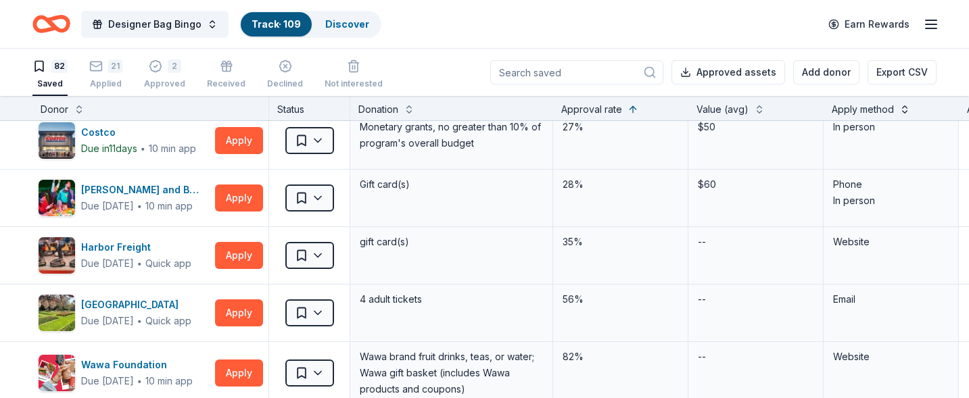
click at [669, 109] on button at bounding box center [904, 108] width 11 height 14
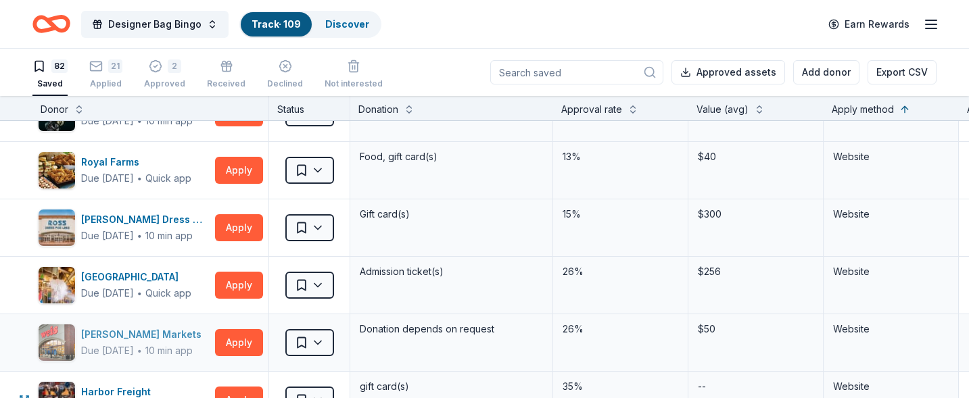
scroll to position [4236, 0]
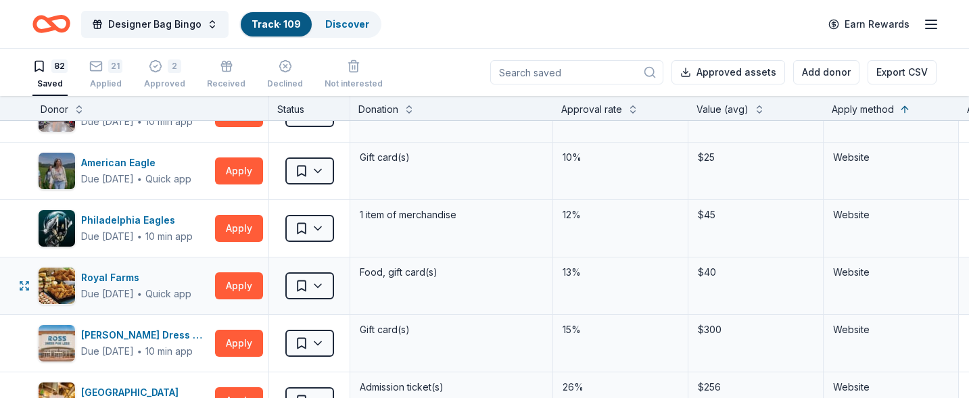
click at [7, 262] on div "Royal Farms Due [DATE] ∙ Quick app Apply Saved Food, gift card(s) 13% $40 Websi…" at bounding box center [664, 286] width 1329 height 57
